Goal: Entertainment & Leisure: Consume media (video, audio)

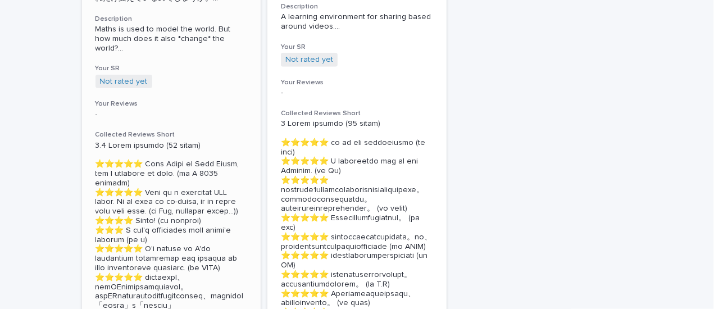
scroll to position [281, 0]
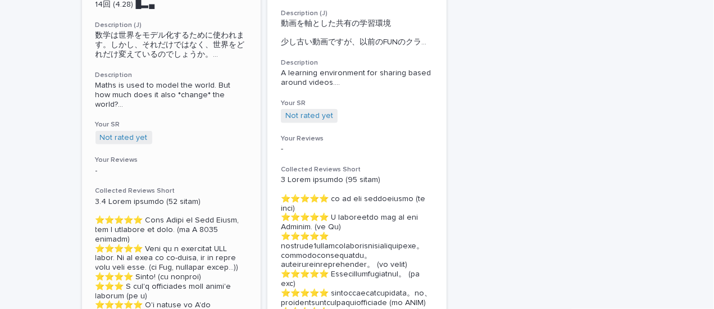
click at [149, 189] on h3 "Collected Reviews Short" at bounding box center [171, 190] width 152 height 9
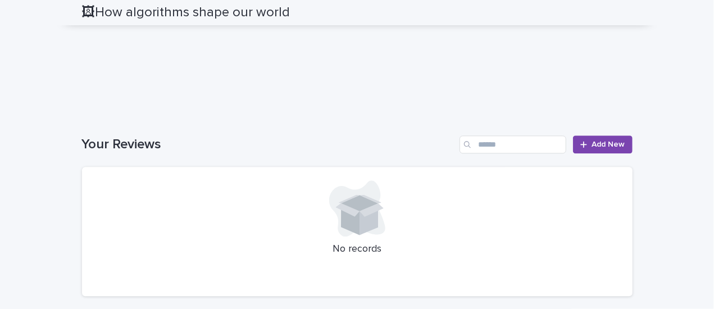
scroll to position [1347, 0]
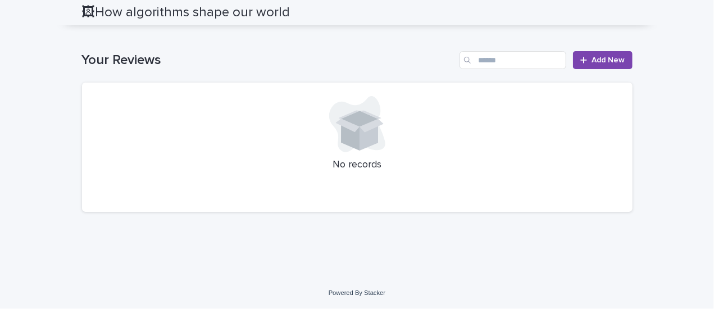
click at [354, 171] on p "No records" at bounding box center [356, 165] width 523 height 12
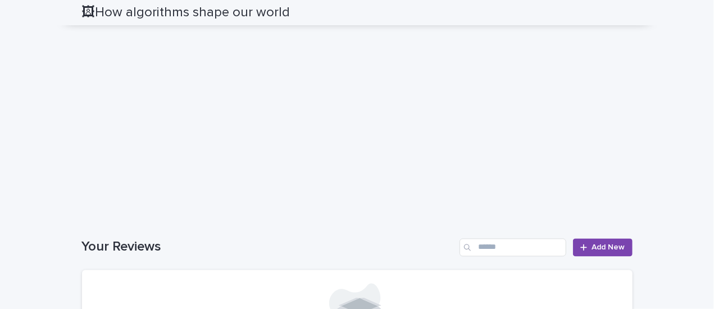
scroll to position [838, 0]
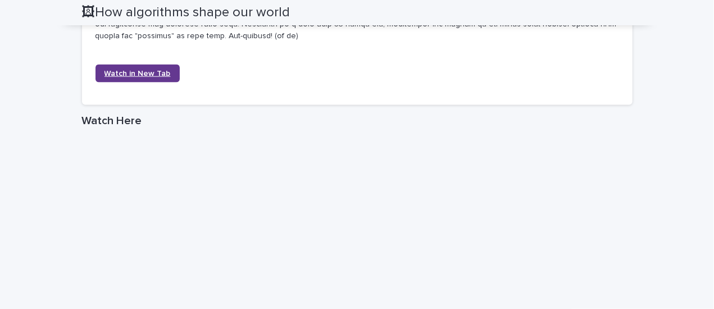
click at [133, 70] on span "Watch in New Tab" at bounding box center [137, 74] width 66 height 8
click at [132, 70] on span "Watch in New Tab" at bounding box center [137, 74] width 66 height 8
